Goal: Book appointment/travel/reservation

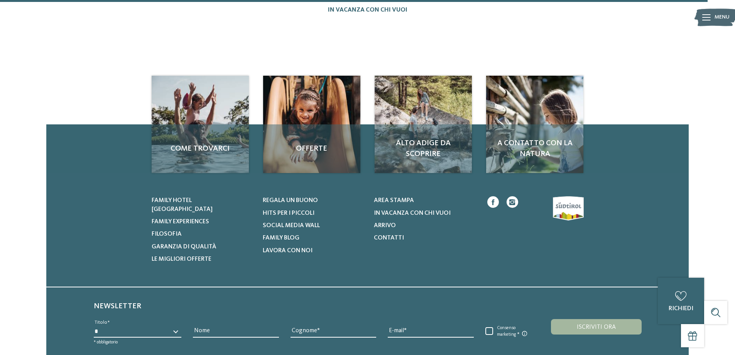
scroll to position [1080, 0]
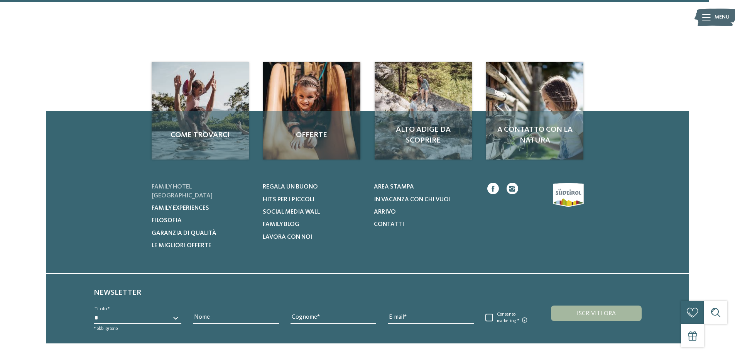
click at [196, 184] on span "Family hotel [GEOGRAPHIC_DATA]" at bounding box center [182, 191] width 61 height 15
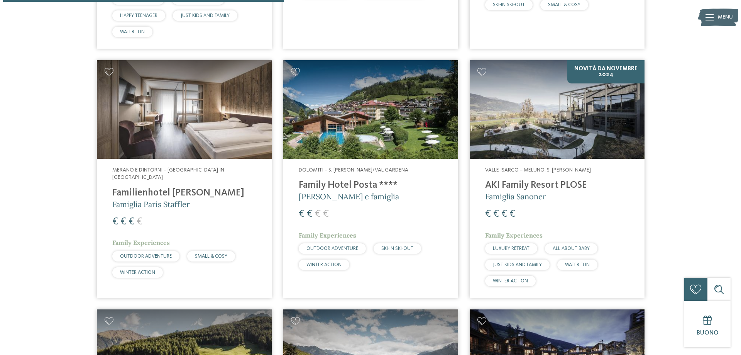
scroll to position [1003, 0]
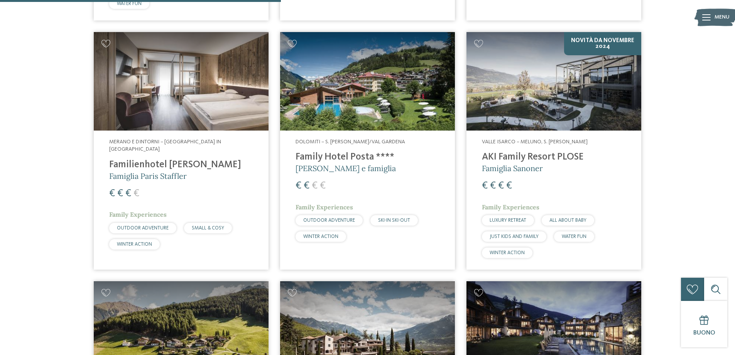
click at [309, 157] on h4 "Family Hotel Posta ****" at bounding box center [368, 157] width 144 height 12
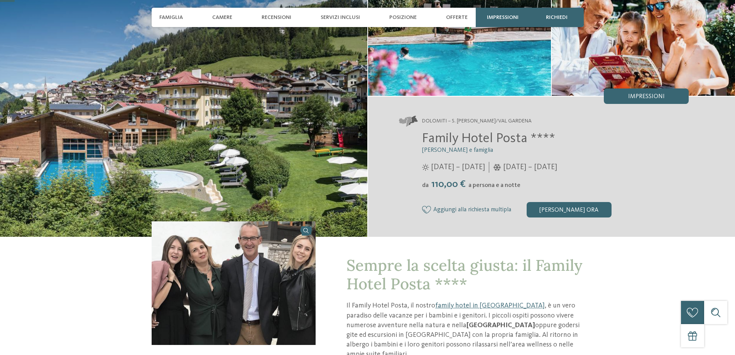
scroll to position [116, 0]
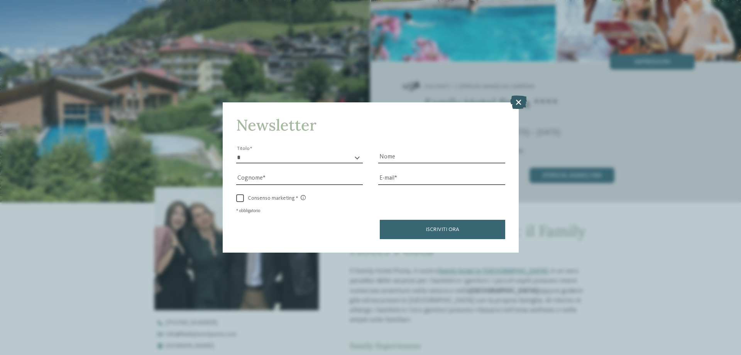
click at [515, 101] on icon at bounding box center [518, 102] width 17 height 14
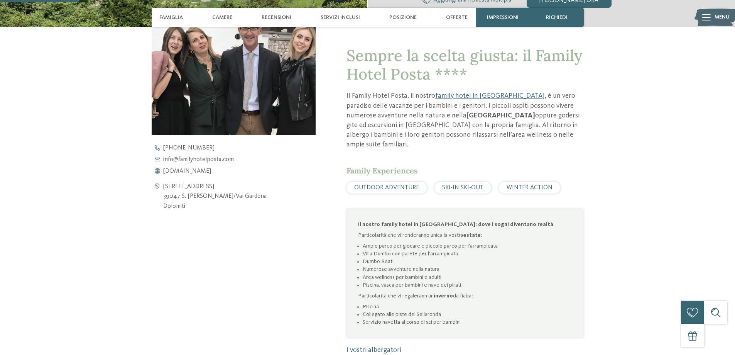
scroll to position [309, 0]
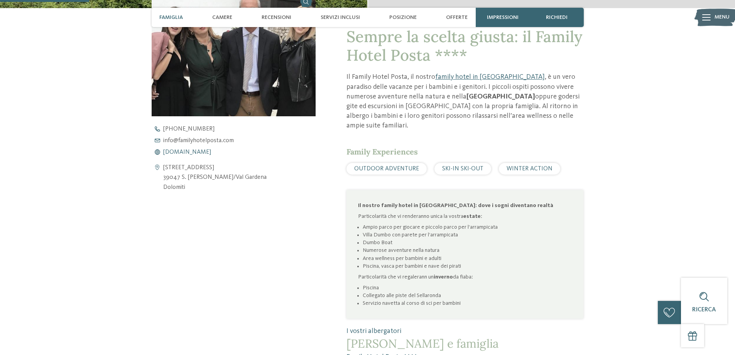
click at [206, 151] on span "www.familyhotelposta.com" at bounding box center [187, 152] width 48 height 6
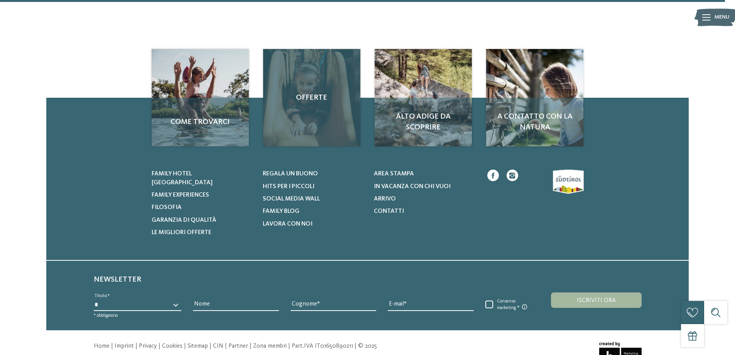
scroll to position [1082, 0]
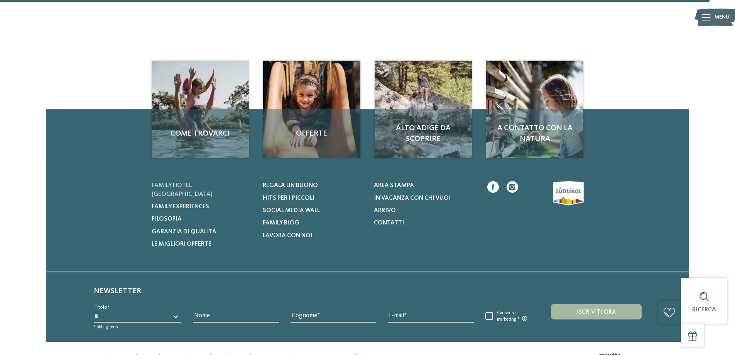
click at [203, 182] on span "Family hotel [GEOGRAPHIC_DATA]" at bounding box center [182, 189] width 61 height 15
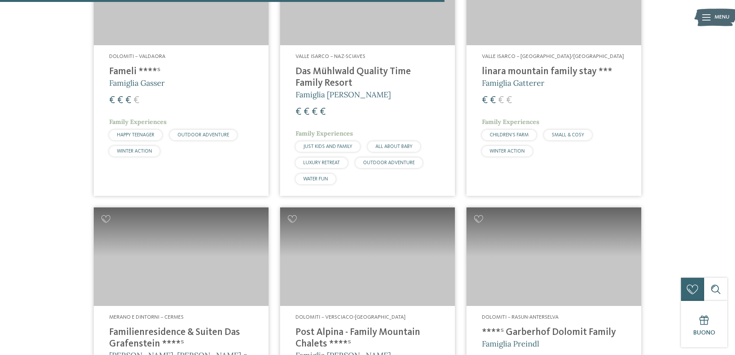
scroll to position [1621, 0]
